Goal: Find contact information: Find contact information

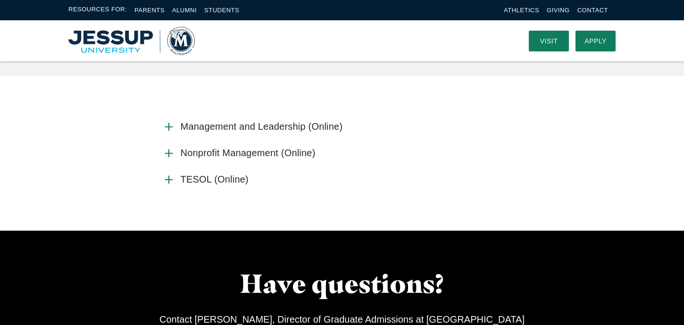
scroll to position [877, 0]
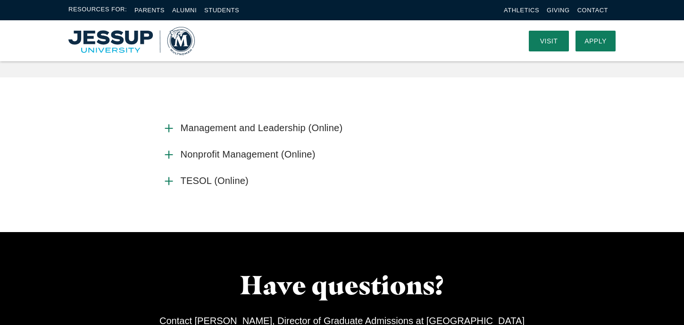
click at [222, 177] on span "TESOL (Online)" at bounding box center [215, 181] width 68 height 12
click at [0, 0] on input "TESOL (Online)" at bounding box center [0, 0] width 0 height 0
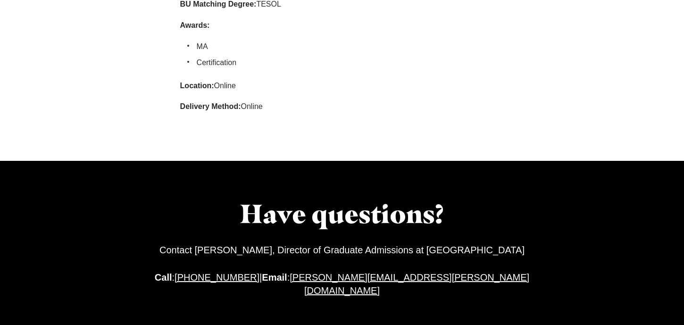
scroll to position [1102, 0]
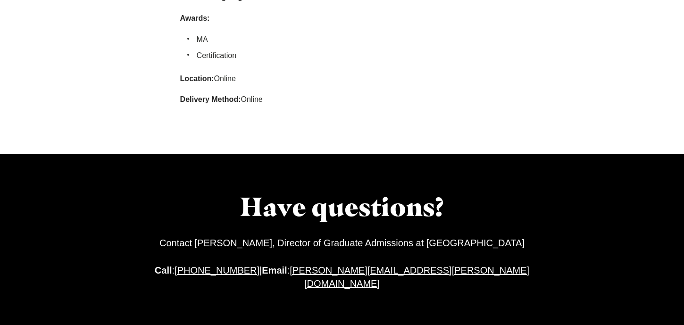
click at [232, 247] on h6 "Contact [PERSON_NAME], Director of Graduate Admissions at [GEOGRAPHIC_DATA]" at bounding box center [341, 242] width 391 height 13
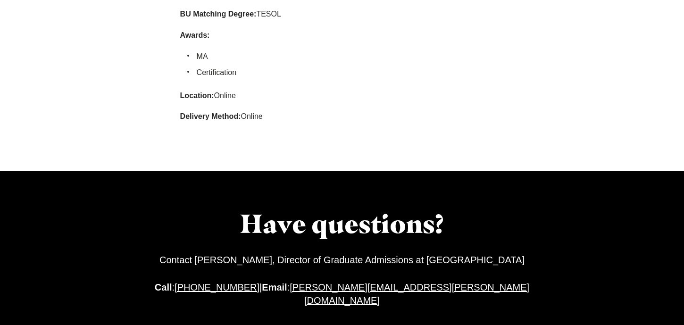
scroll to position [1086, 0]
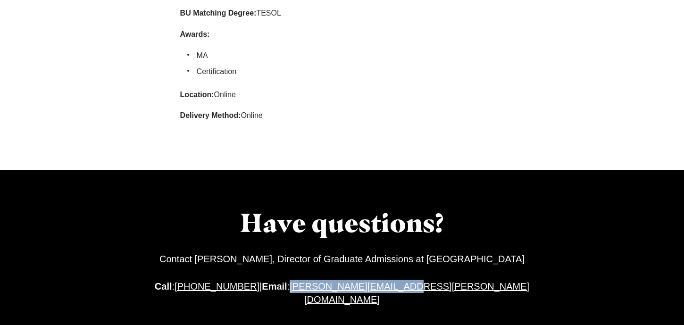
drag, startPoint x: 486, startPoint y: 291, endPoint x: 349, endPoint y: 286, distance: 137.3
click at [349, 286] on h6 "Call : [PHONE_NUMBER] | Email : [PERSON_NAME][EMAIL_ADDRESS][PERSON_NAME][DOMAI…" at bounding box center [341, 293] width 391 height 26
click at [504, 288] on h6 "Call : [PHONE_NUMBER] | Email : [PERSON_NAME][EMAIL_ADDRESS][PERSON_NAME][DOMAI…" at bounding box center [341, 293] width 391 height 26
click at [484, 250] on div "Have questions? Contact [PERSON_NAME], Director of Graduate Admissions at [GEOG…" at bounding box center [341, 256] width 391 height 173
drag, startPoint x: 477, startPoint y: 291, endPoint x: 349, endPoint y: 283, distance: 128.5
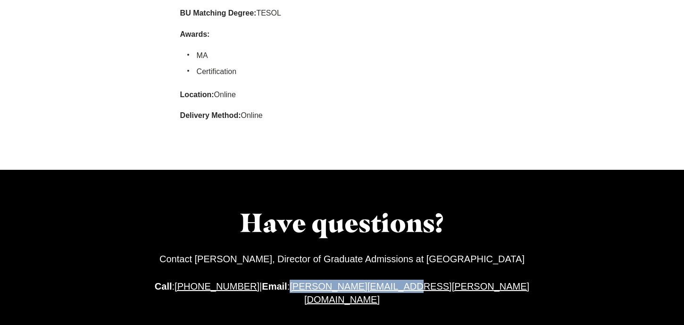
click at [349, 283] on h6 "Call : [PHONE_NUMBER] | Email : [PERSON_NAME][EMAIL_ADDRESS][PERSON_NAME][DOMAI…" at bounding box center [341, 293] width 391 height 26
copy link "[PERSON_NAME][EMAIL_ADDRESS][PERSON_NAME][DOMAIN_NAME]"
